Goal: Information Seeking & Learning: Learn about a topic

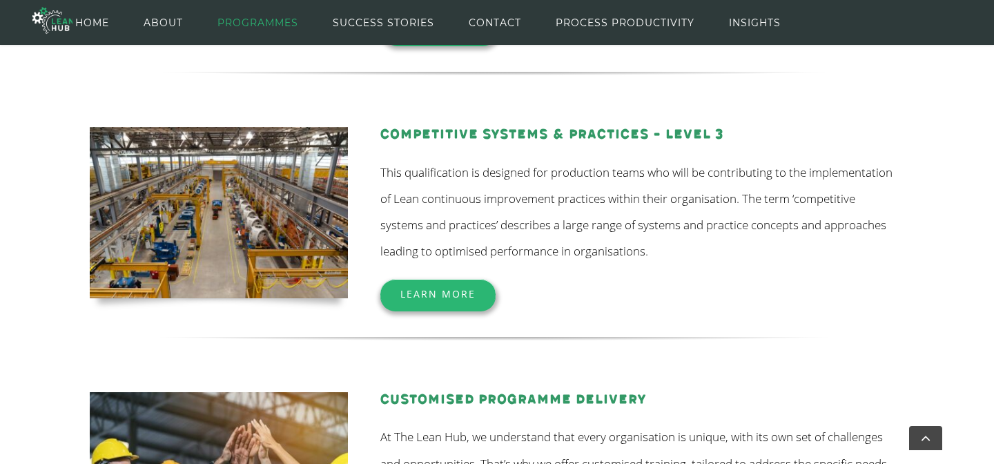
scroll to position [456, 0]
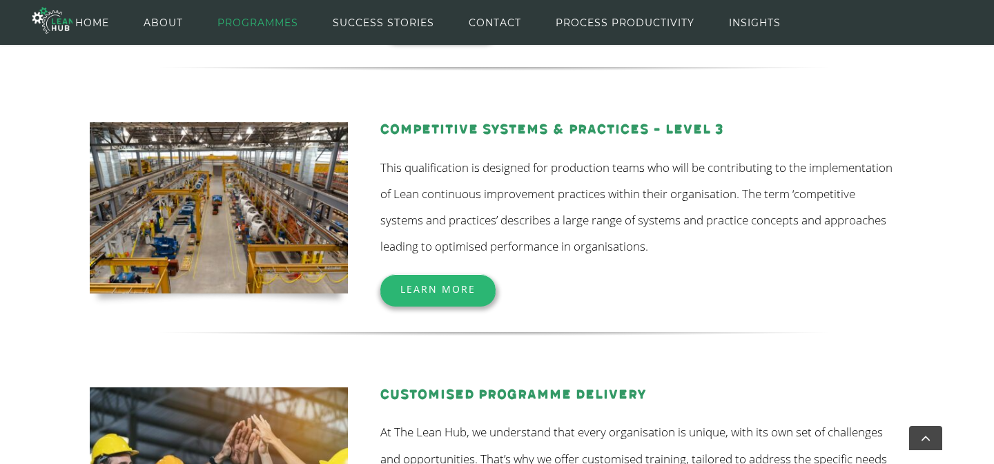
click at [432, 295] on link "Learn More" at bounding box center [437, 289] width 115 height 30
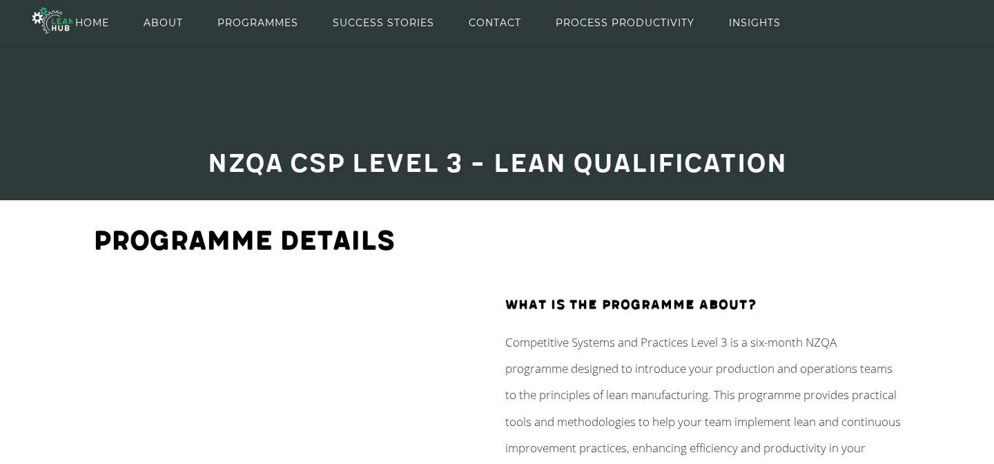
scroll to position [10, 0]
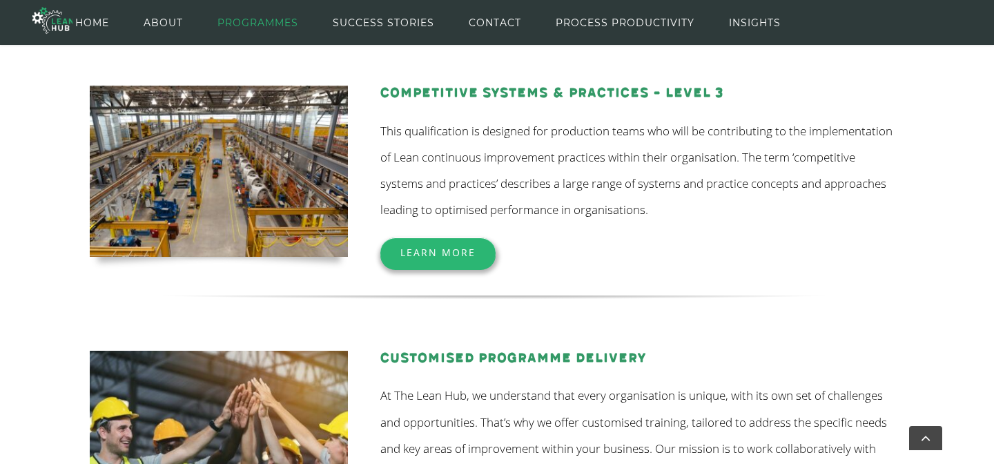
scroll to position [509, 0]
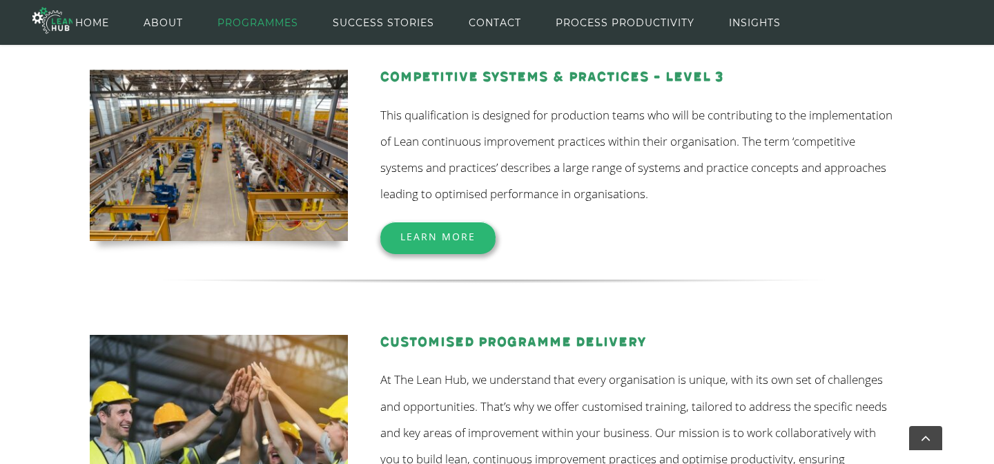
click at [408, 253] on div "Competitive Systems & Practices – Level 3 This qualification is designed for pr…" at bounding box center [493, 139] width 807 height 265
click at [411, 242] on link "Learn More" at bounding box center [437, 236] width 115 height 30
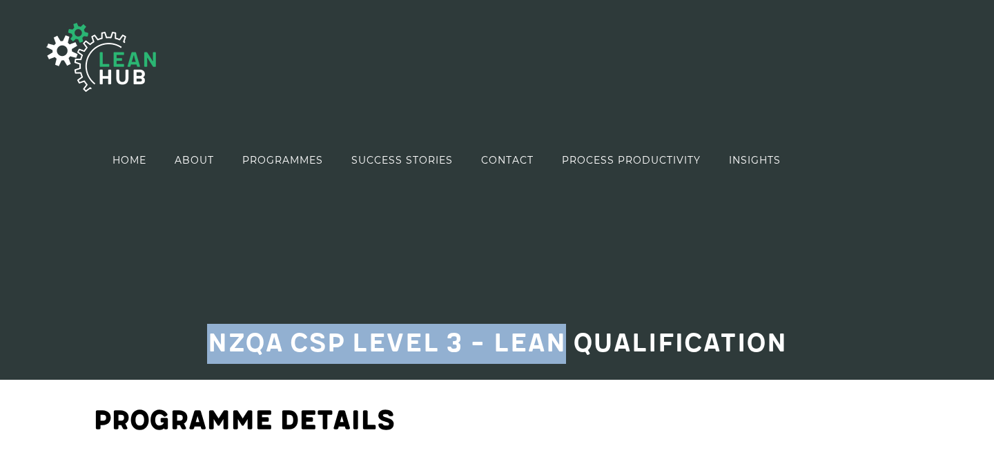
drag, startPoint x: 208, startPoint y: 338, endPoint x: 569, endPoint y: 333, distance: 360.9
click at [569, 333] on span "NZQA CSP Level 3 – Lean Qualification" at bounding box center [497, 343] width 580 height 32
drag, startPoint x: 569, startPoint y: 340, endPoint x: 152, endPoint y: 325, distance: 416.3
click at [152, 325] on h2 "NZQA CSP Level 3 – Lean Qualification" at bounding box center [496, 344] width 807 height 40
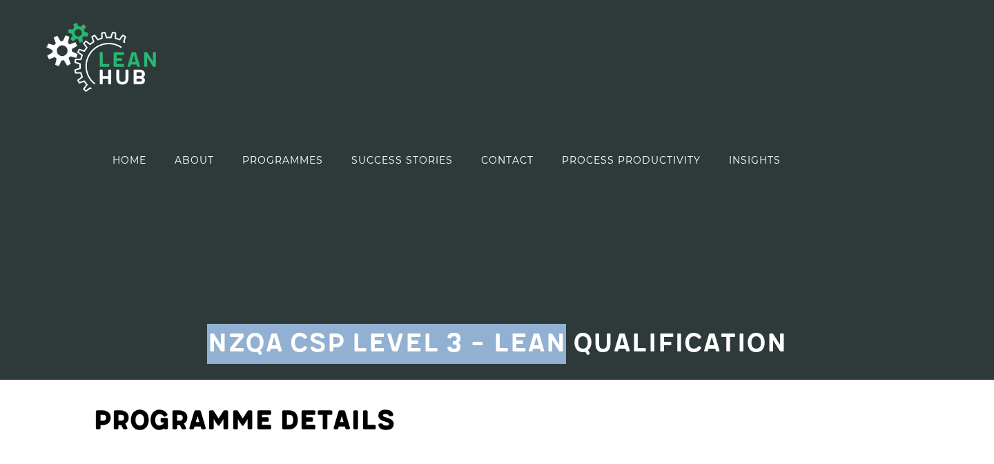
copy span "NZQA CSP Level 3 – Lean"
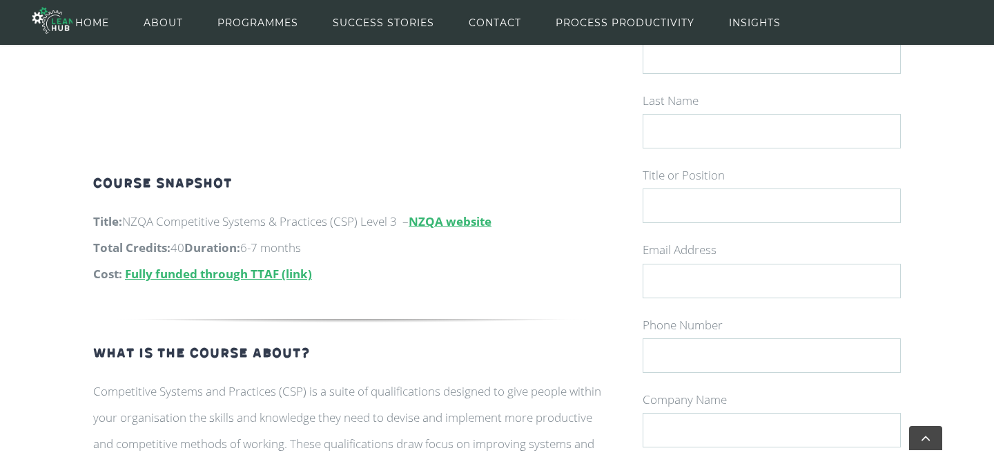
scroll to position [397, 0]
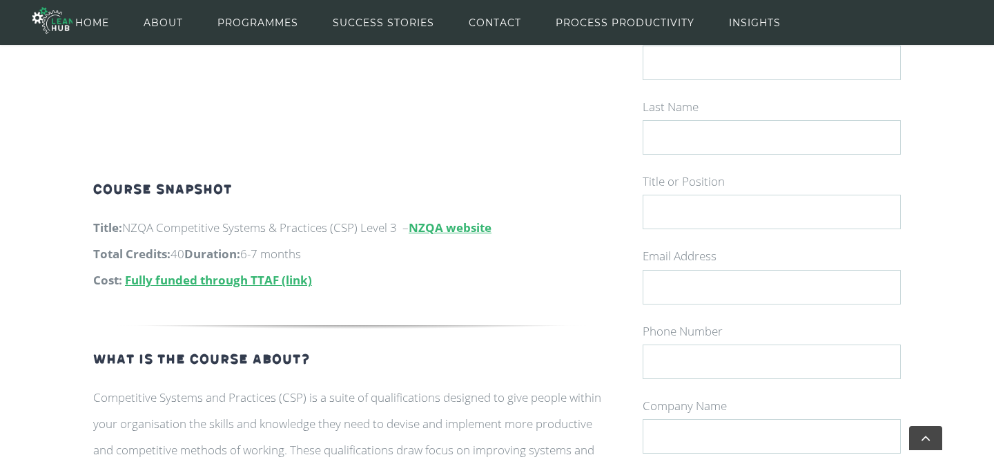
click at [488, 235] on link "NZQA website" at bounding box center [449, 227] width 83 height 16
